Goal: Task Accomplishment & Management: Use online tool/utility

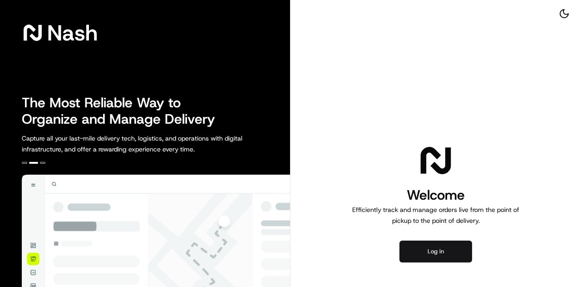
click at [440, 252] on button "Log in" at bounding box center [436, 251] width 73 height 22
